Goal: Transaction & Acquisition: Book appointment/travel/reservation

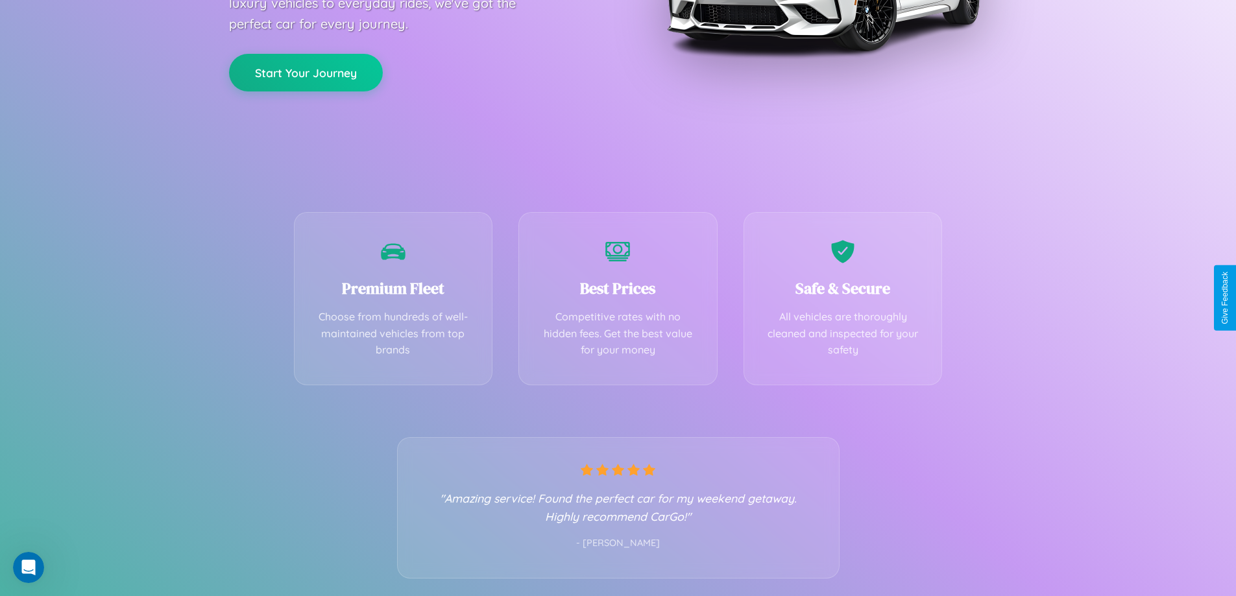
scroll to position [256, 0]
click at [618, 298] on div "Best Prices Competitive rates with no hidden fees. Get the best value for your …" at bounding box center [617, 294] width 199 height 173
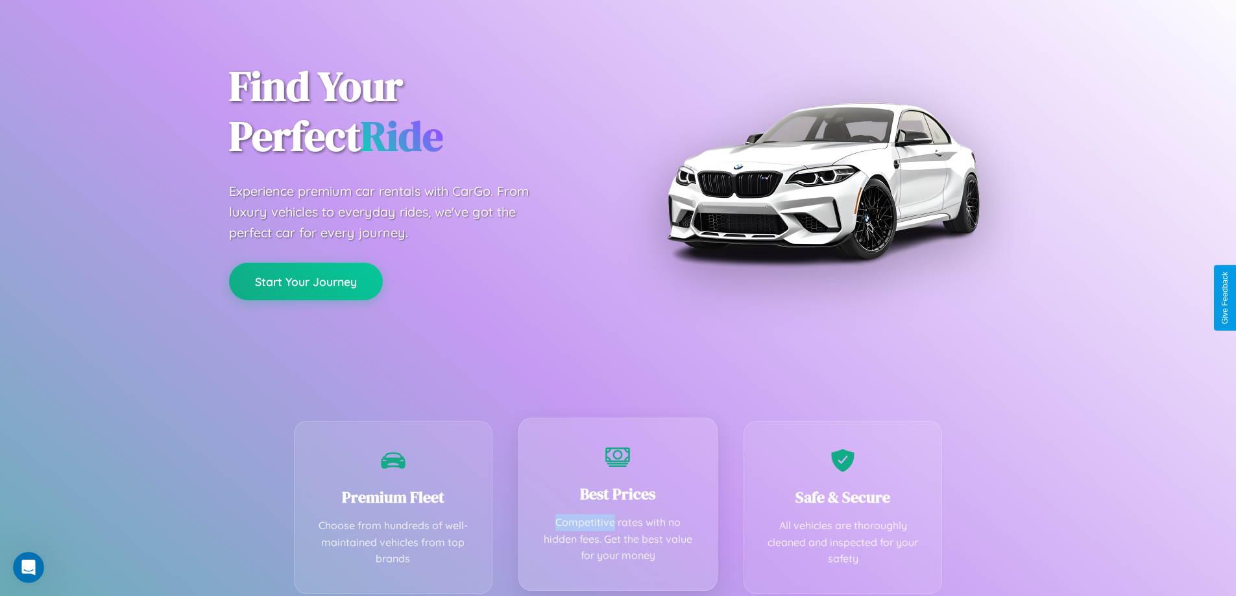
scroll to position [0, 0]
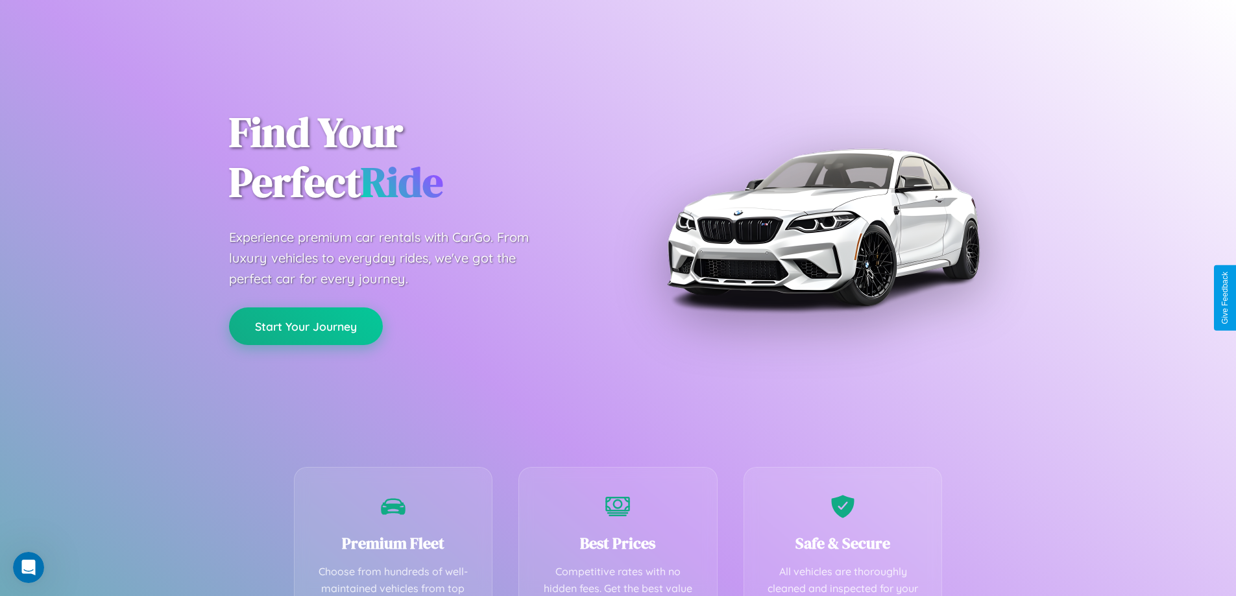
click at [306, 326] on button "Start Your Journey" at bounding box center [306, 327] width 154 height 38
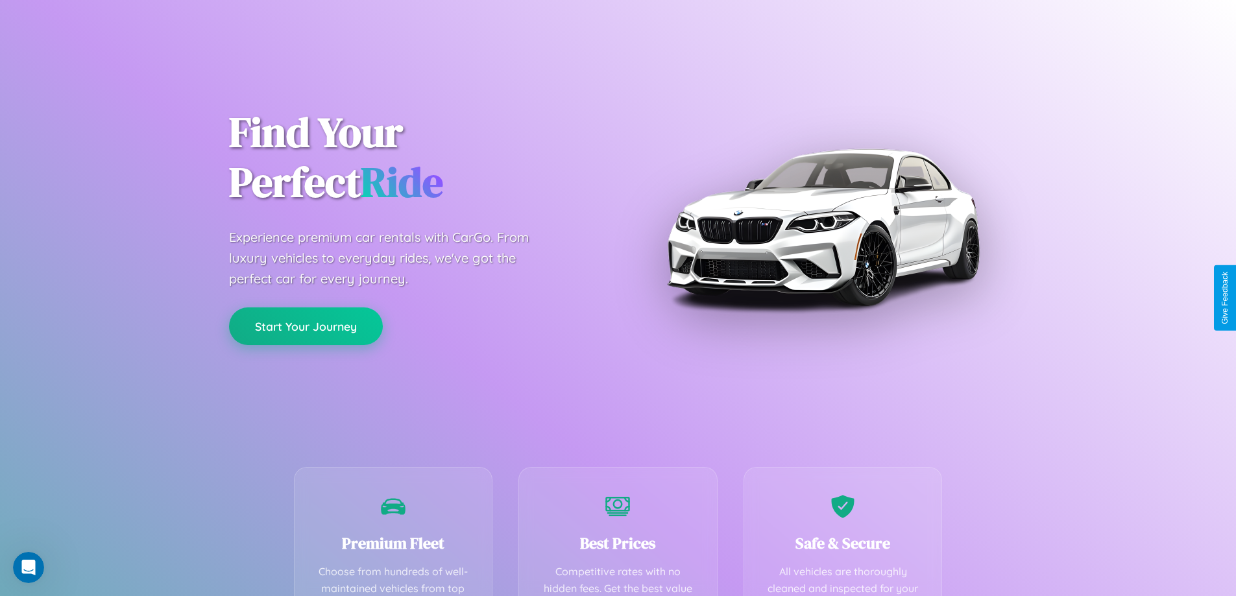
click at [306, 326] on button "Start Your Journey" at bounding box center [306, 327] width 154 height 38
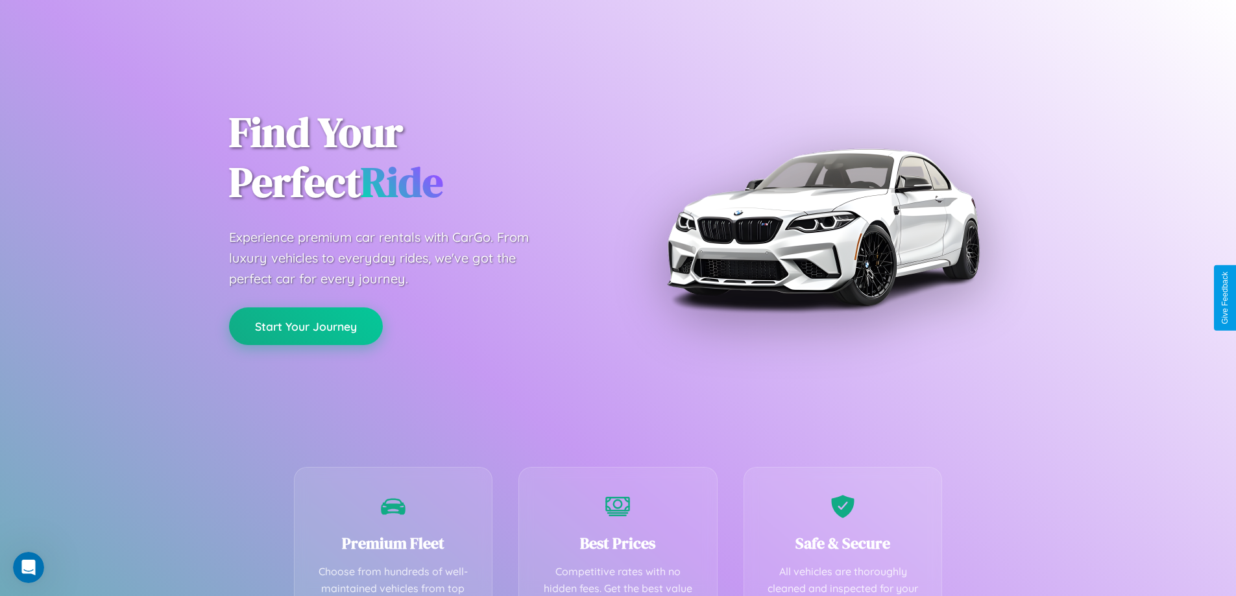
click at [306, 326] on button "Start Your Journey" at bounding box center [306, 327] width 154 height 38
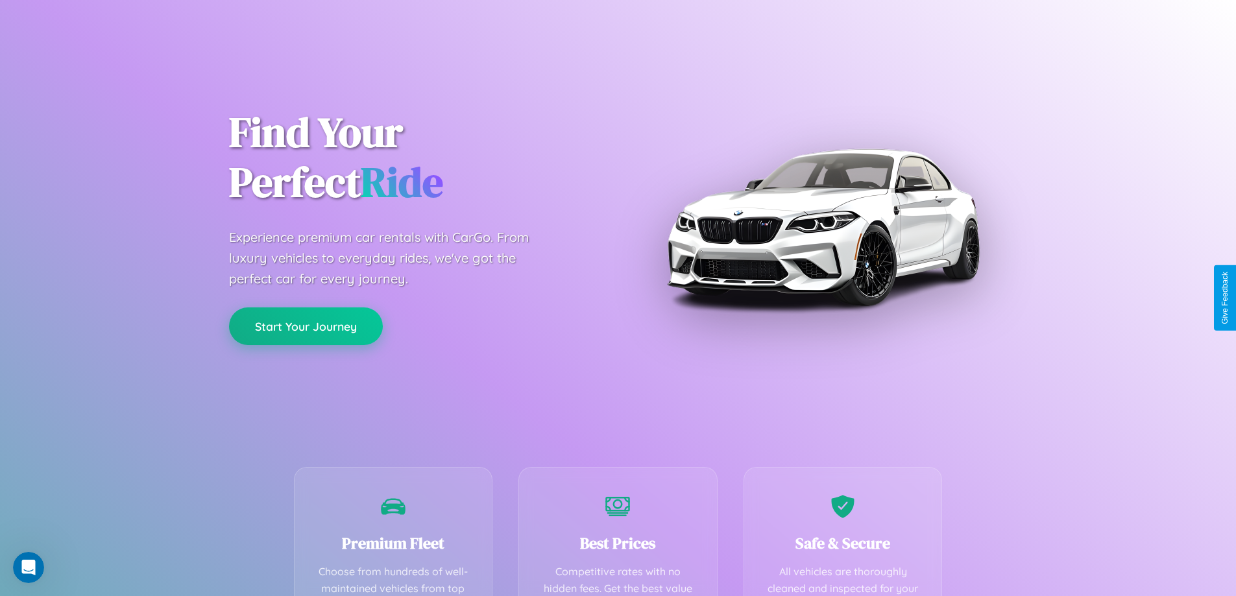
click at [306, 326] on button "Start Your Journey" at bounding box center [306, 327] width 154 height 38
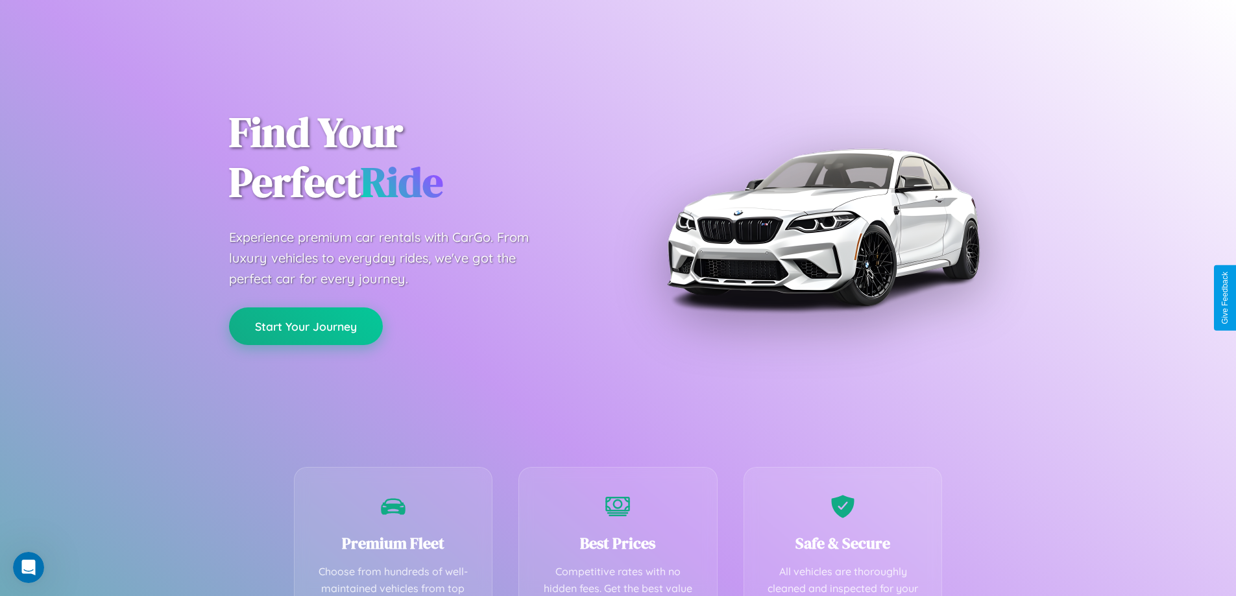
click at [306, 326] on button "Start Your Journey" at bounding box center [306, 327] width 154 height 38
